Goal: Find specific page/section: Find specific page/section

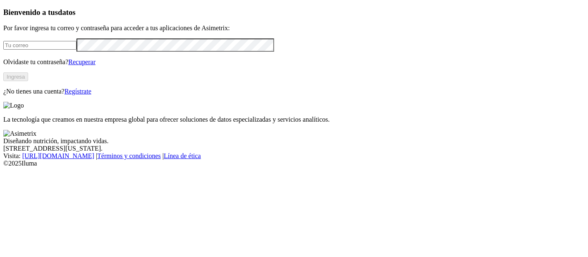
type input "[PERSON_NAME][EMAIL_ADDRESS][PERSON_NAME][DOMAIN_NAME]"
click at [28, 81] on button "Ingresa" at bounding box center [15, 76] width 25 height 9
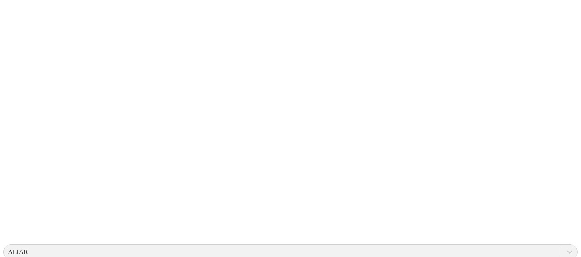
drag, startPoint x: 129, startPoint y: 101, endPoint x: 233, endPoint y: 162, distance: 120.8
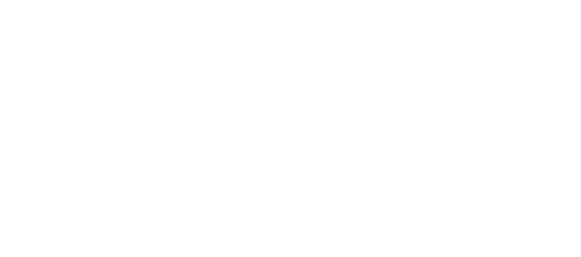
scroll to position [0, 0]
